Goal: Task Accomplishment & Management: Manage account settings

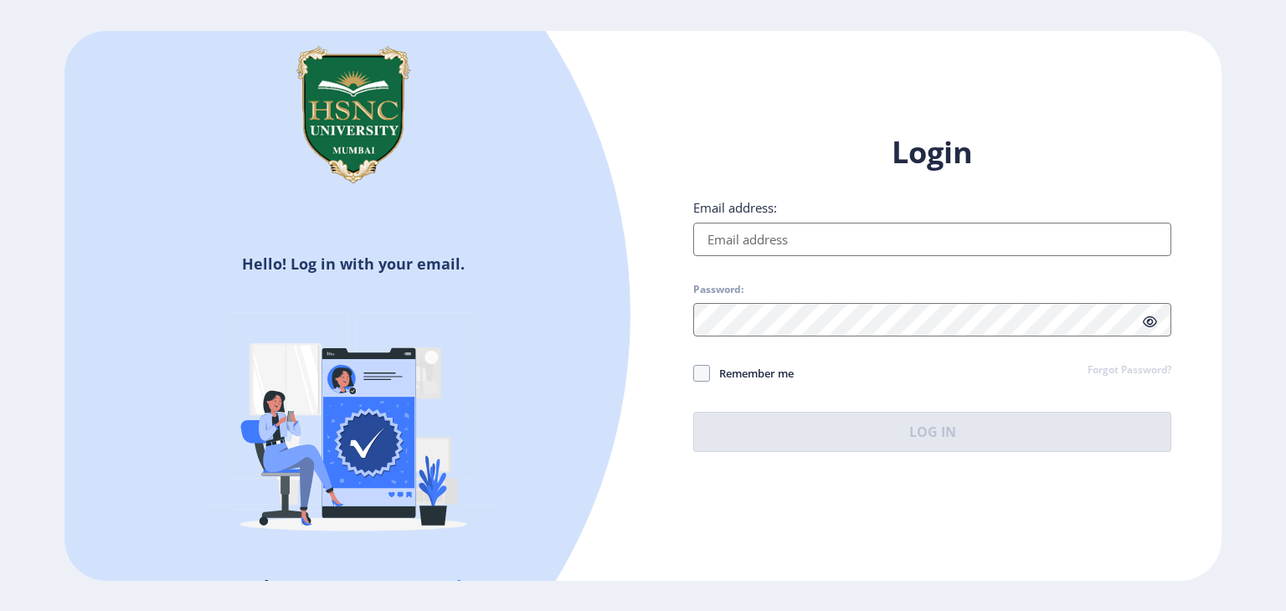
click at [810, 229] on input "Email address:" at bounding box center [932, 239] width 478 height 33
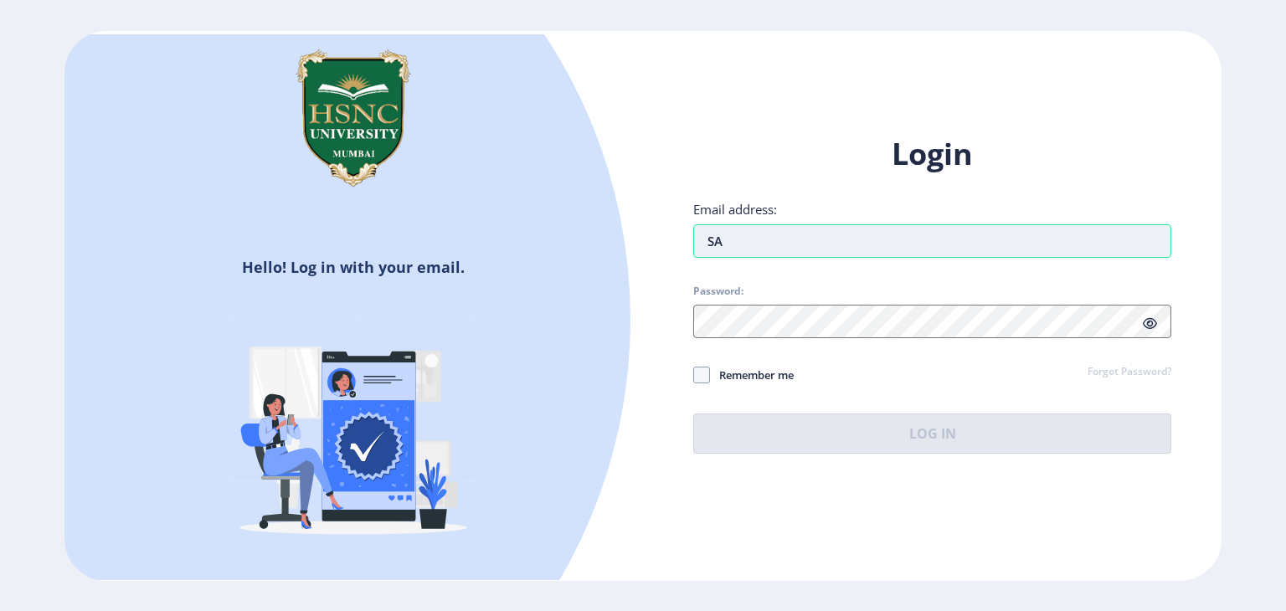
type input "S"
click at [843, 239] on input "sawlanivih" at bounding box center [932, 240] width 478 height 33
type input "[EMAIL_ADDRESS][DOMAIN_NAME]"
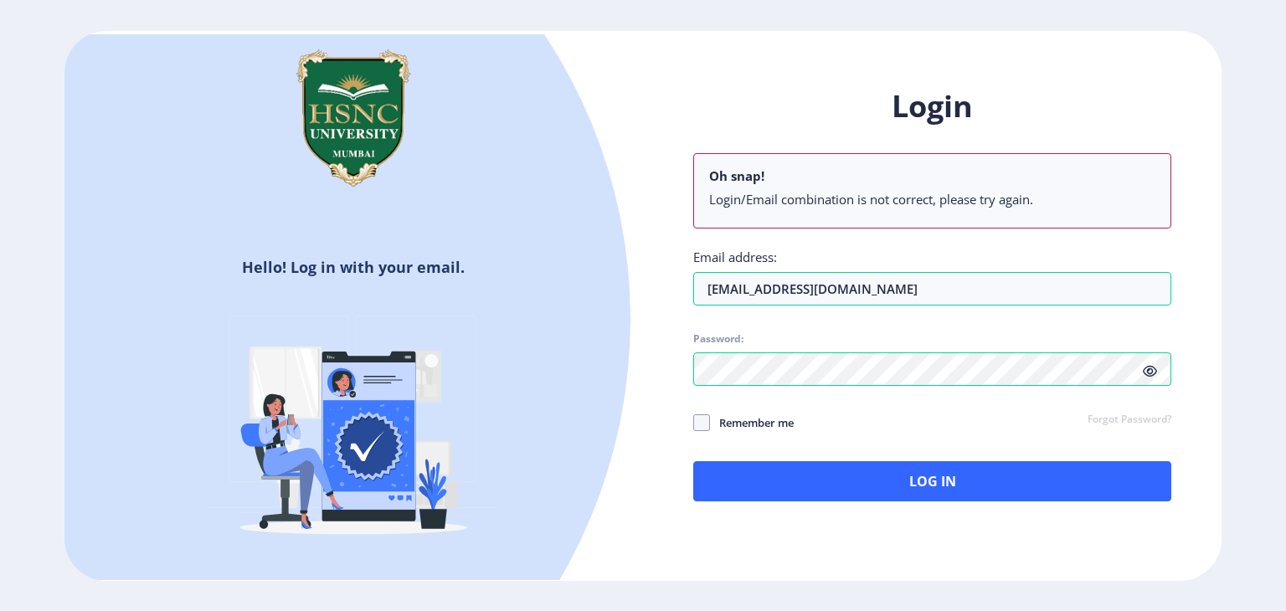
click at [1114, 377] on div "Login Oh snap! Login/Email combination is not correct, please try again. Email …" at bounding box center [932, 293] width 478 height 415
click at [1120, 420] on link "Forgot Password?" at bounding box center [1130, 420] width 84 height 15
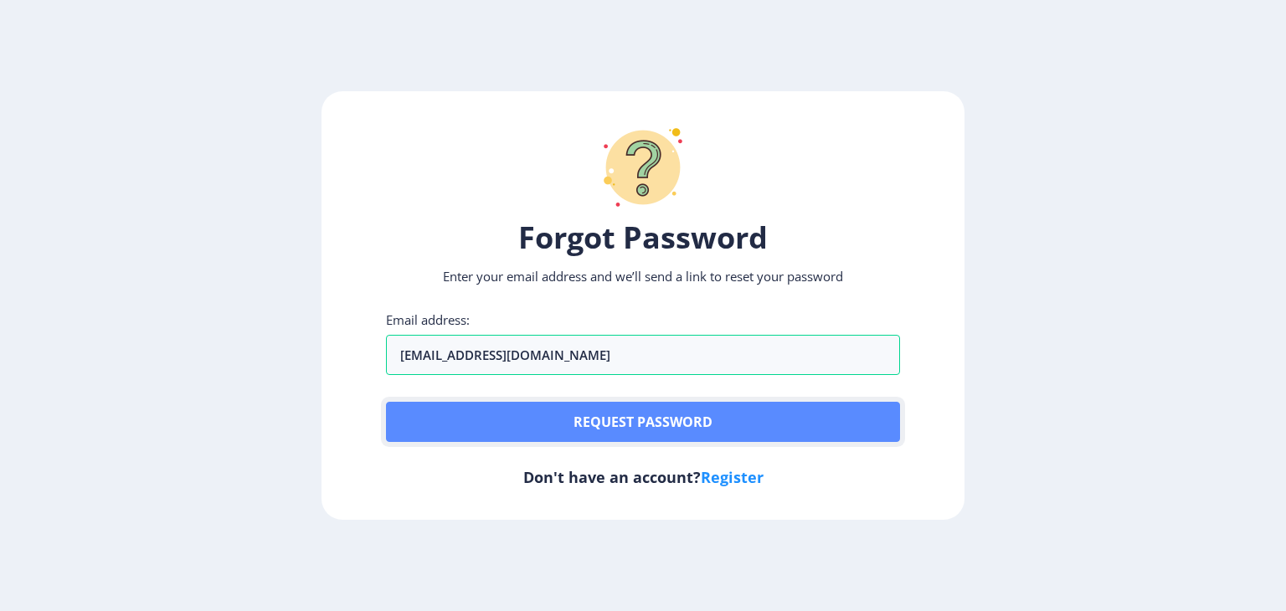
click at [644, 425] on button "Request password" at bounding box center [643, 422] width 514 height 40
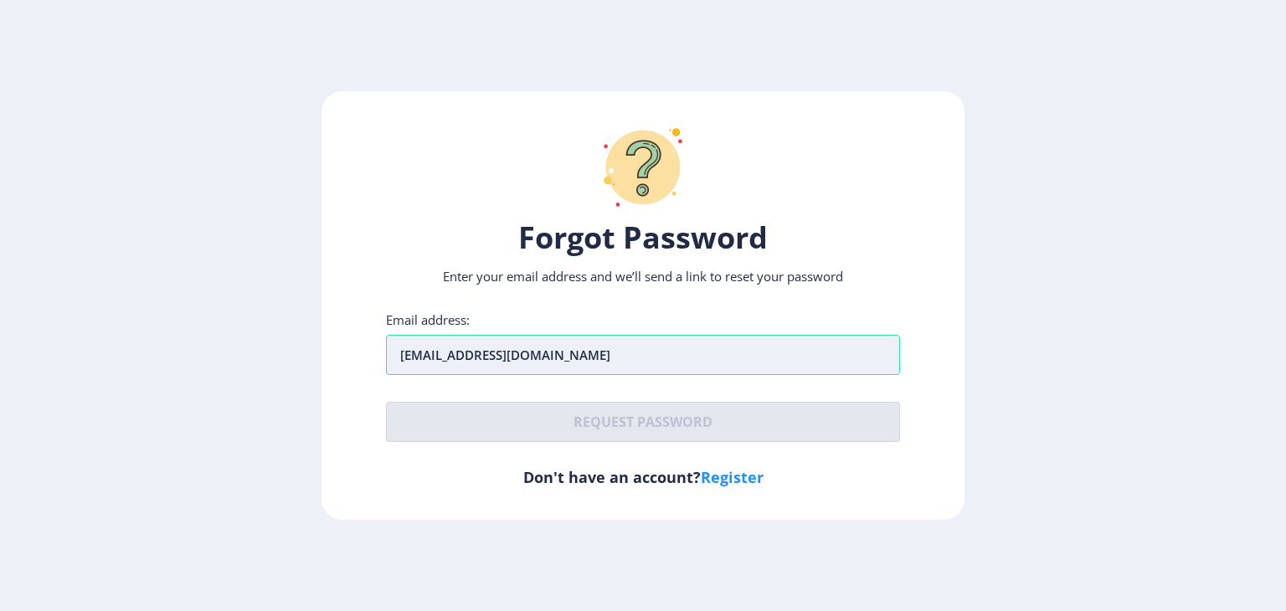
click at [636, 363] on input "[EMAIL_ADDRESS][DOMAIN_NAME]" at bounding box center [643, 355] width 514 height 40
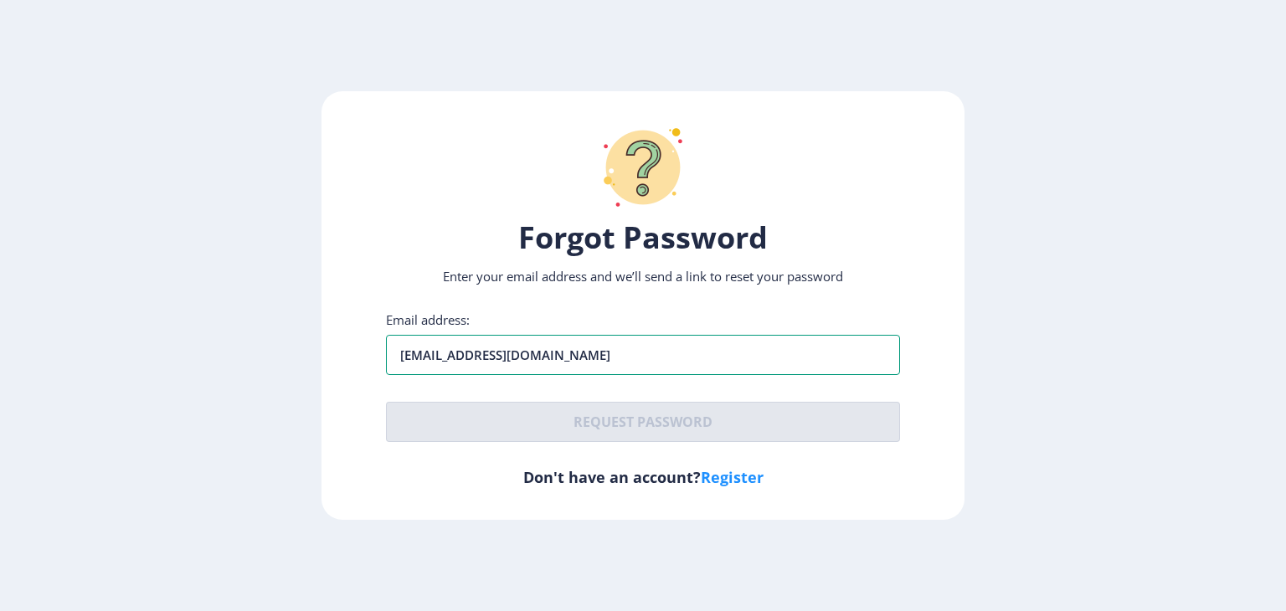
type input "[EMAIL_ADDRESS][DOMAIN_NAME]"
